Goal: Information Seeking & Learning: Find specific fact

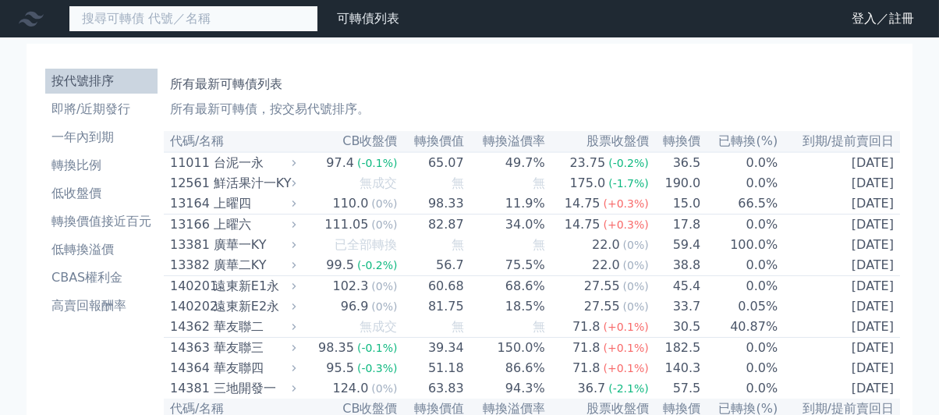
click at [230, 16] on input at bounding box center [194, 18] width 250 height 27
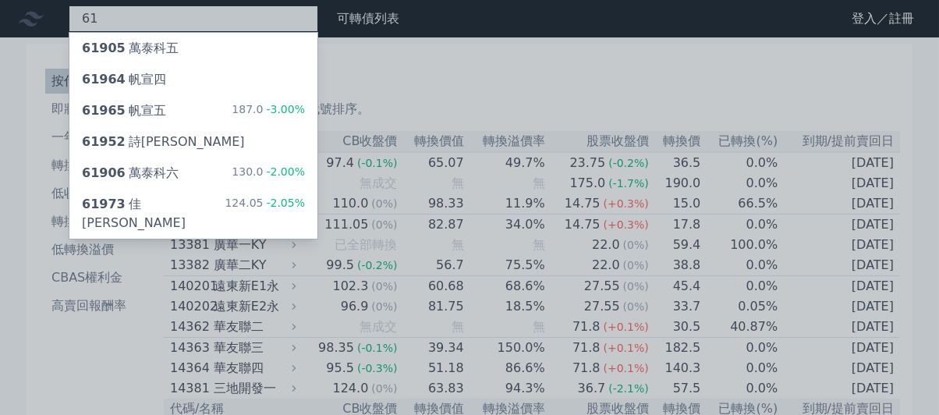
type input "6"
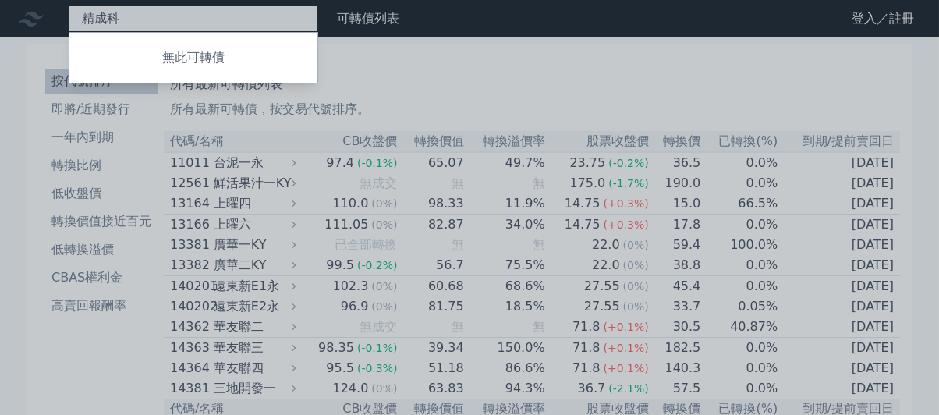
type input "精成科"
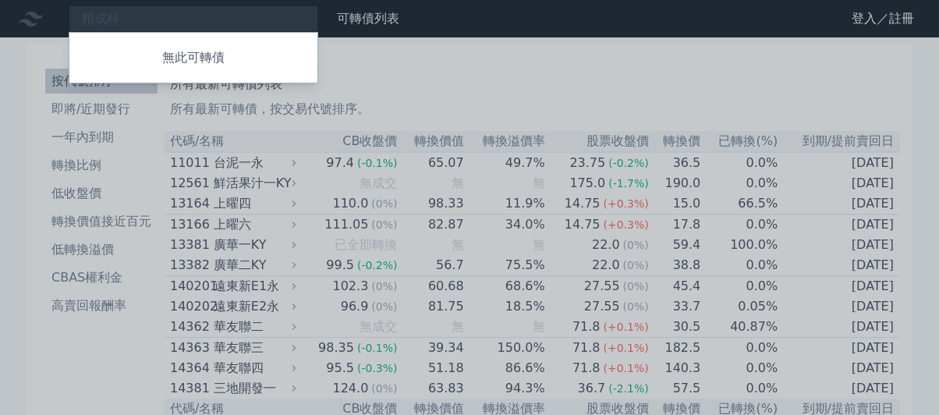
click at [286, 220] on div at bounding box center [469, 207] width 939 height 415
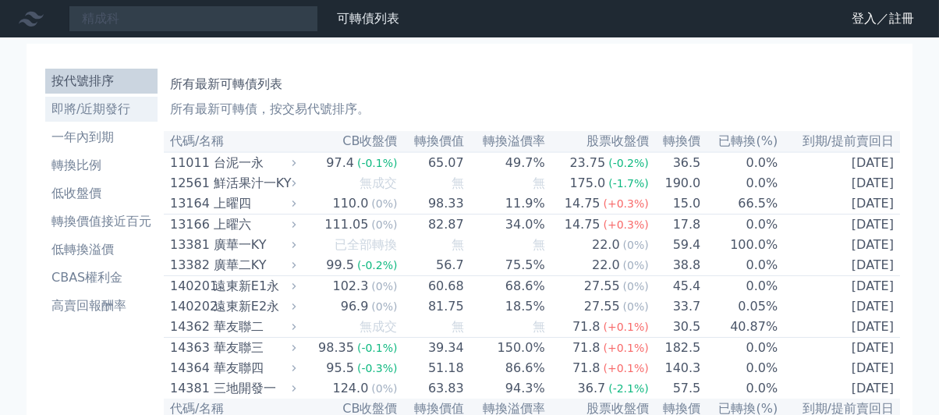
click at [87, 110] on li "即將/近期發行" at bounding box center [101, 109] width 112 height 19
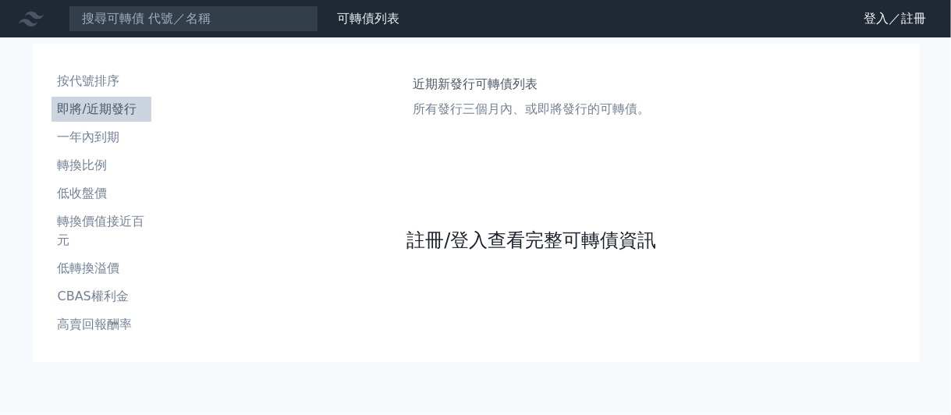
click at [435, 239] on link "註冊/登入查看完整可轉債資訊" at bounding box center [531, 240] width 250 height 25
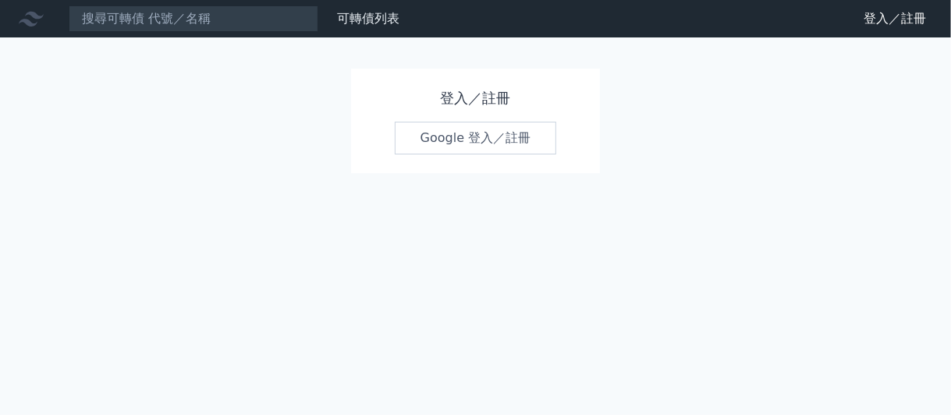
click at [455, 140] on link "Google 登入／註冊" at bounding box center [476, 138] width 162 height 33
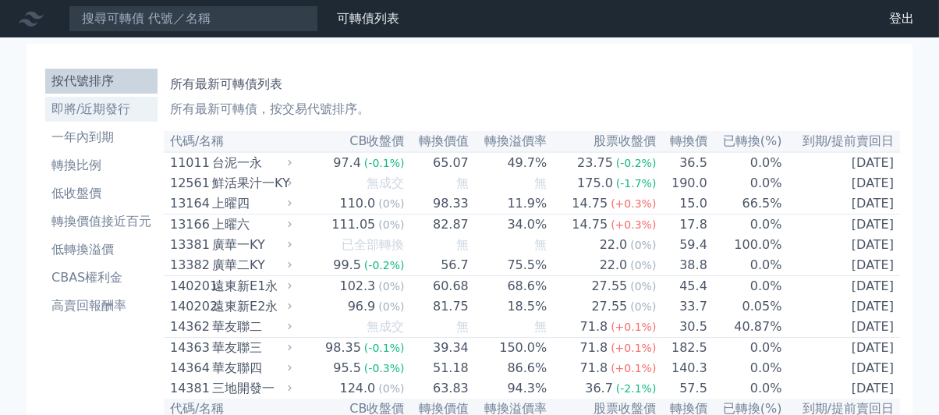
click at [98, 108] on li "即將/近期發行" at bounding box center [101, 109] width 112 height 19
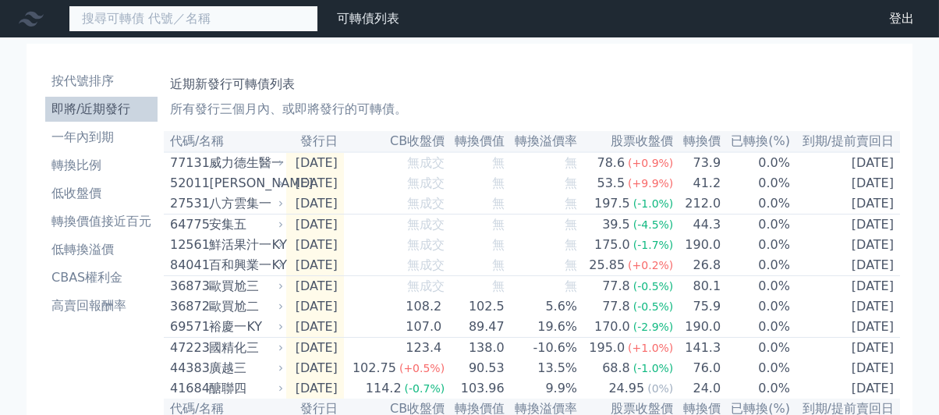
click at [140, 16] on input at bounding box center [194, 18] width 250 height 27
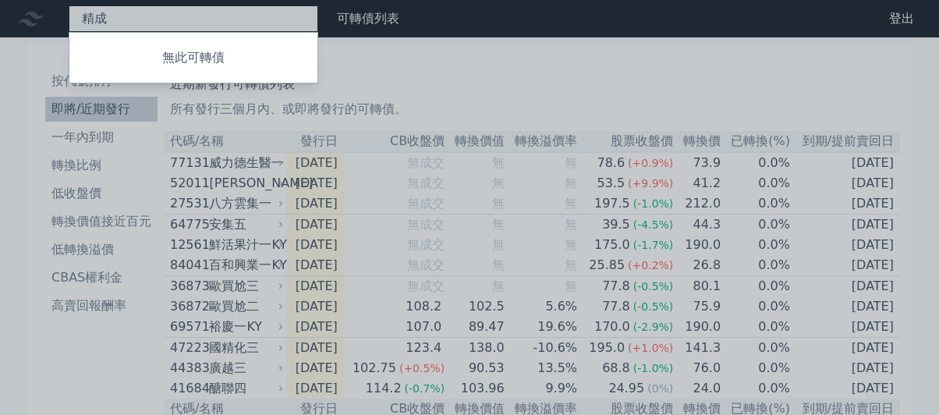
type input "精"
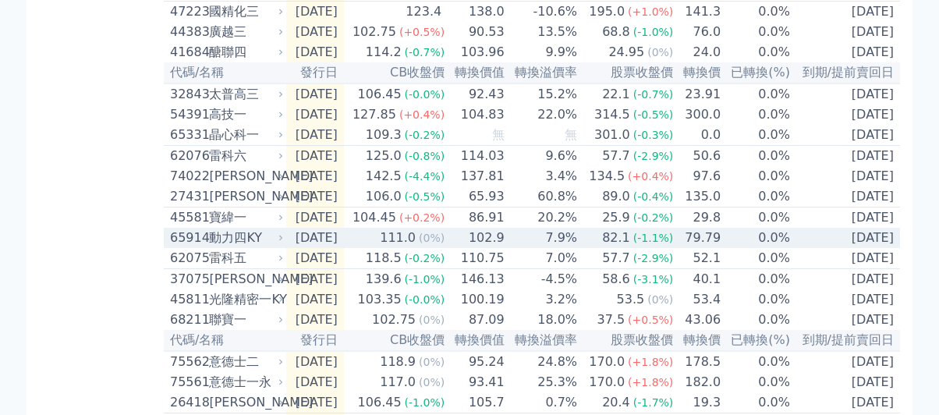
scroll to position [390, 0]
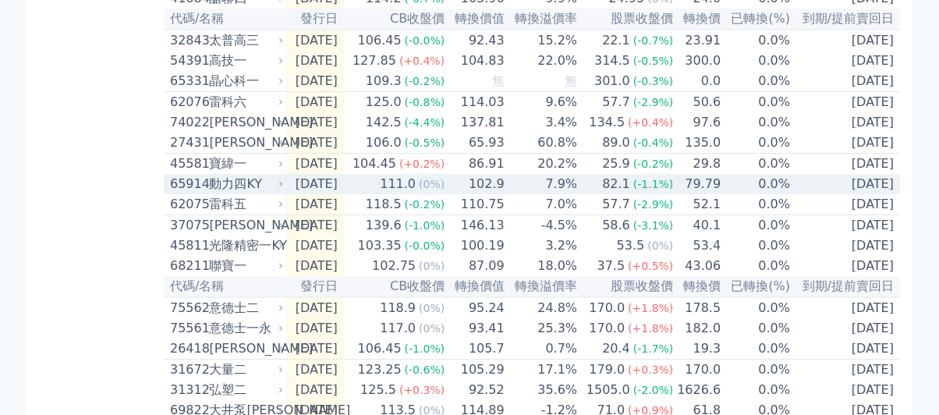
click at [282, 186] on icon at bounding box center [280, 183] width 3 height 5
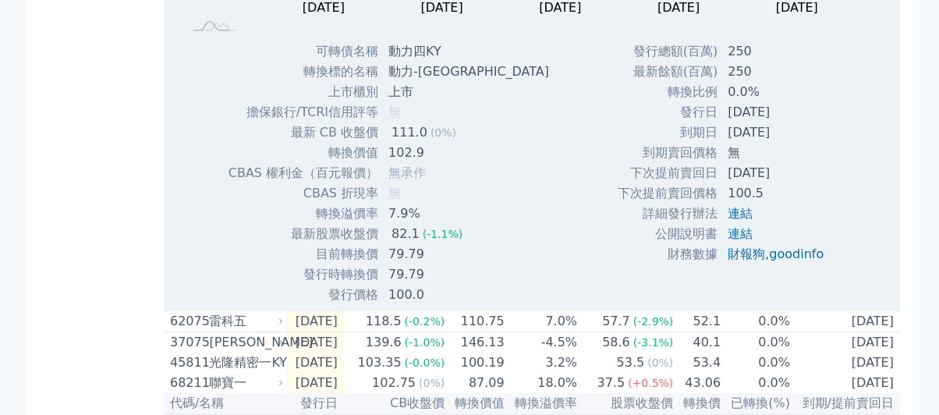
scroll to position [702, 0]
